Goal: Check status: Check status

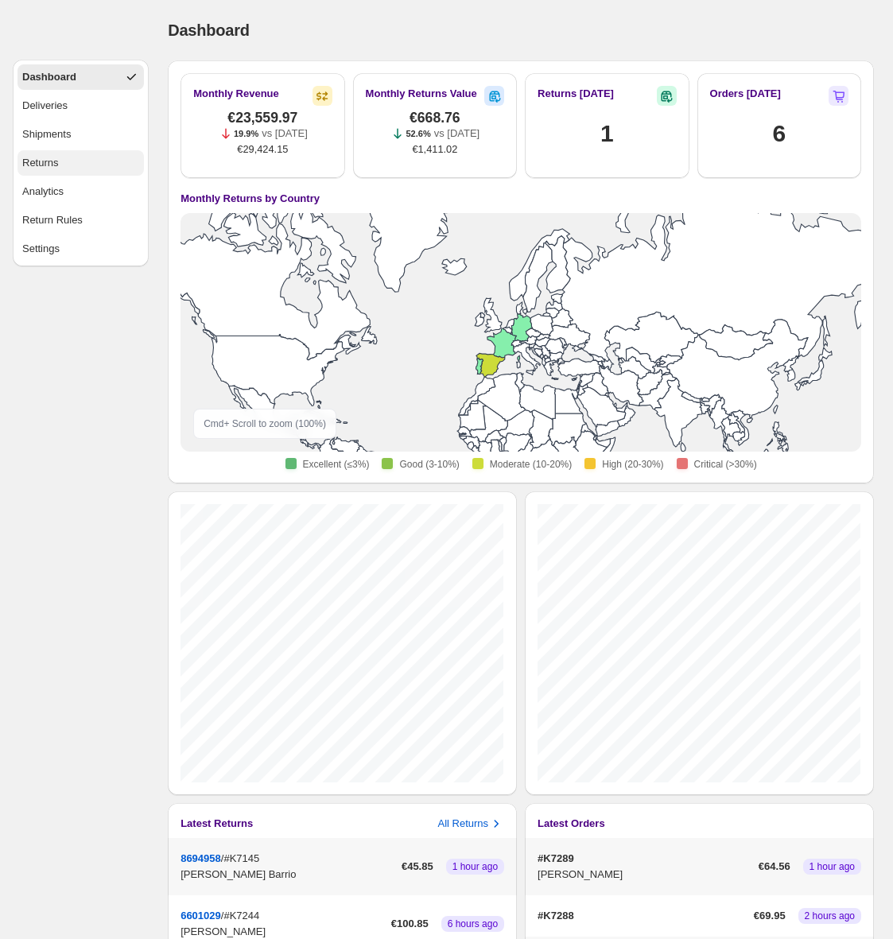
click at [46, 163] on div "Returns" at bounding box center [40, 163] width 37 height 16
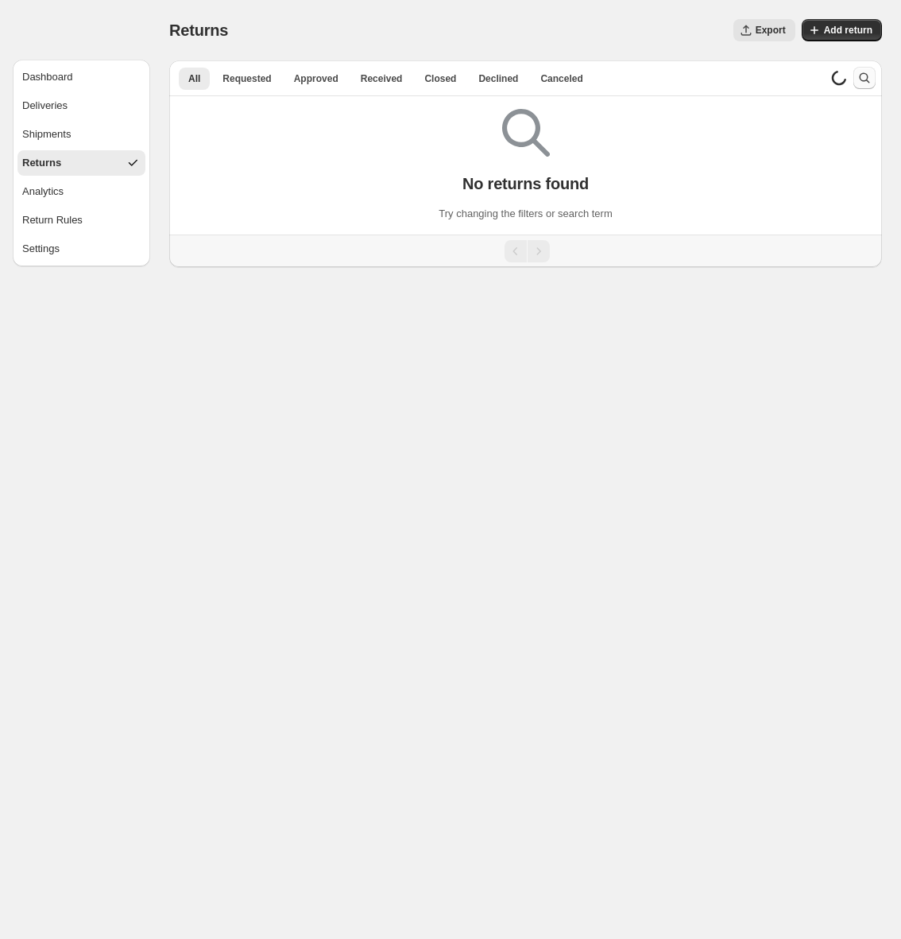
click at [860, 75] on icon "Search and filter results" at bounding box center [865, 78] width 16 height 16
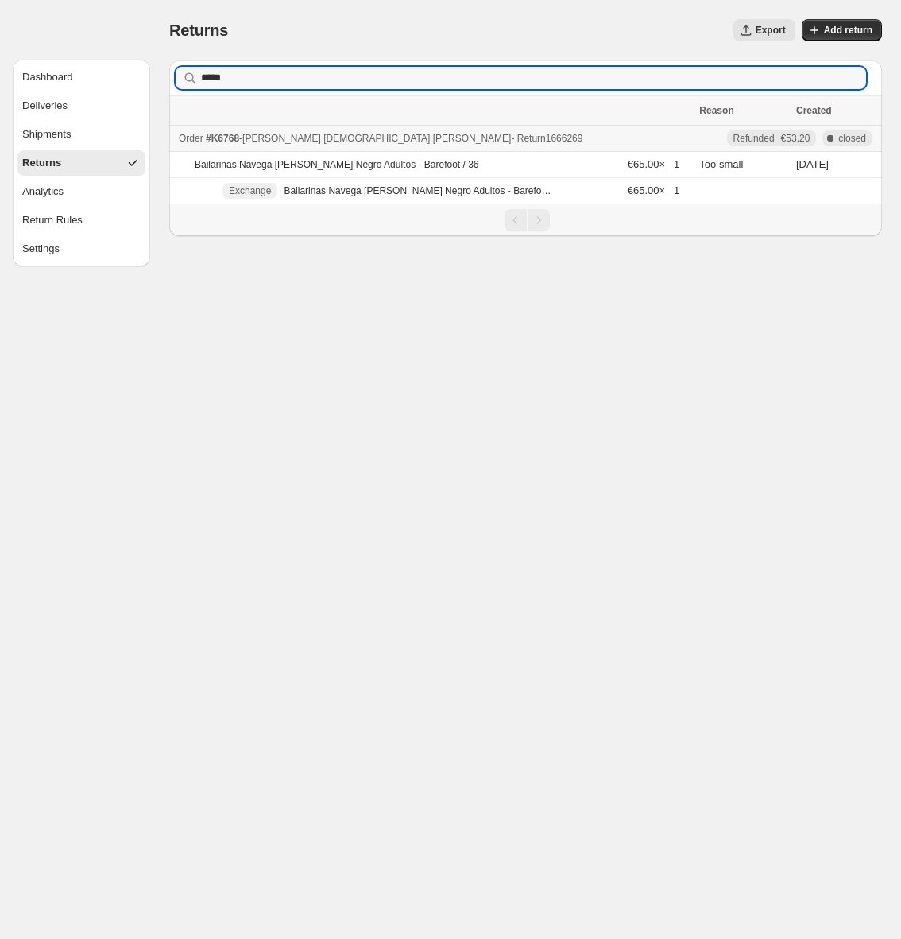
type input "*****"
click at [471, 144] on div "Order #K6768 - [PERSON_NAME] - Return 1666269" at bounding box center [434, 138] width 511 height 16
